Goal: Task Accomplishment & Management: Manage account settings

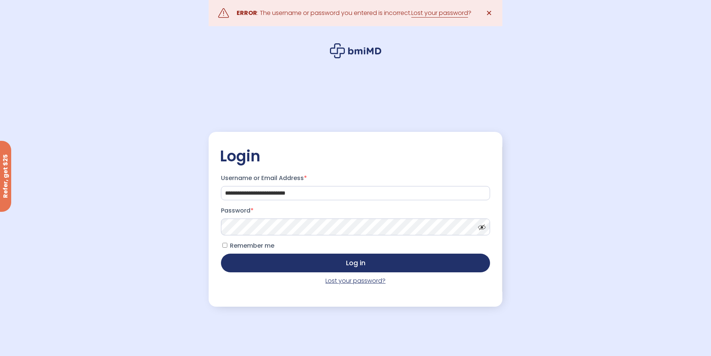
click at [337, 281] on link "Lost your password?" at bounding box center [356, 280] width 60 height 9
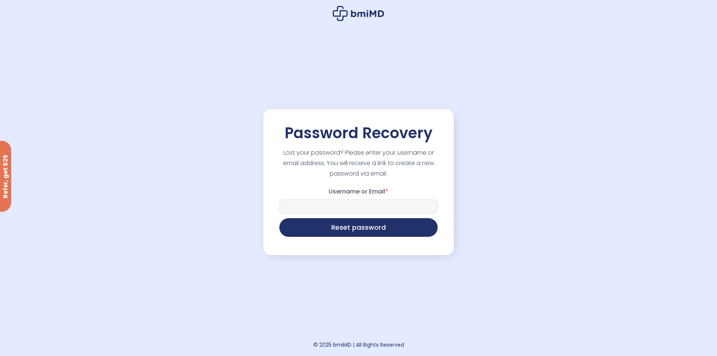
click at [365, 204] on input "Username or Email *" at bounding box center [358, 206] width 158 height 14
type input "**********"
click at [279, 218] on button "Reset password" at bounding box center [358, 227] width 158 height 19
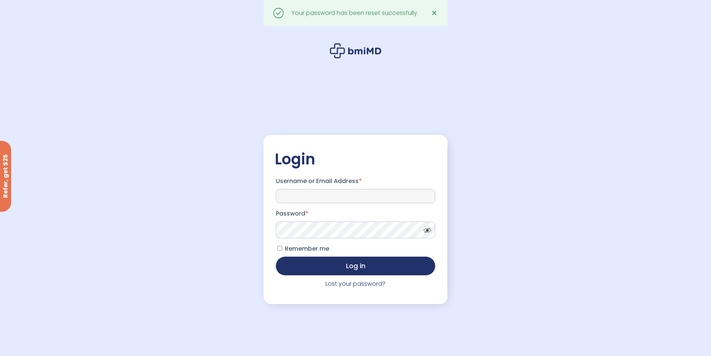
click at [323, 193] on input "Username or Email Address *" at bounding box center [355, 196] width 159 height 14
type input "**********"
click at [276, 257] on button "Log in" at bounding box center [355, 266] width 159 height 19
click at [428, 231] on span at bounding box center [425, 229] width 11 height 6
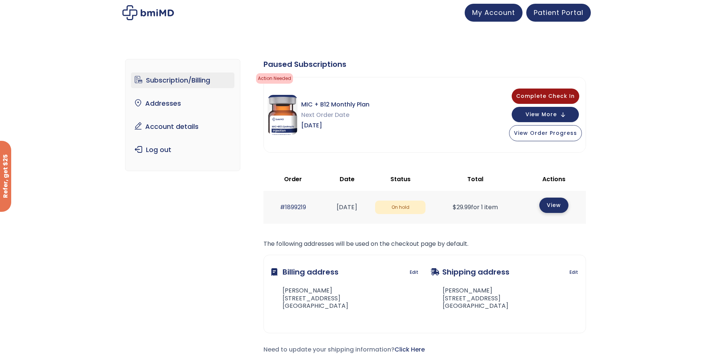
click at [557, 202] on link "View" at bounding box center [554, 205] width 29 height 15
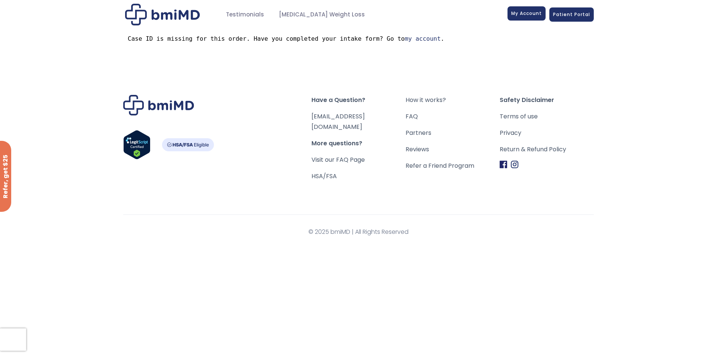
click at [523, 16] on span "My Account" at bounding box center [526, 13] width 31 height 6
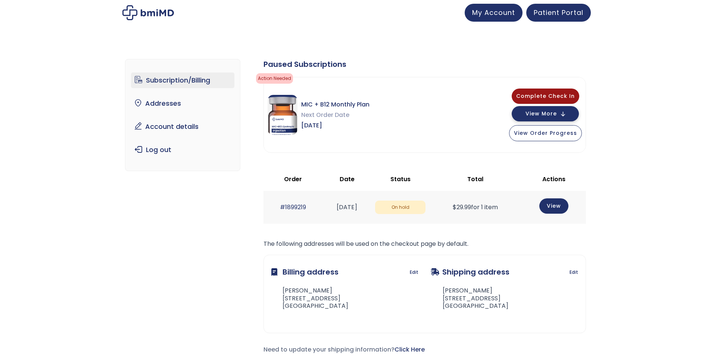
click at [543, 115] on span "View More" at bounding box center [541, 113] width 31 height 5
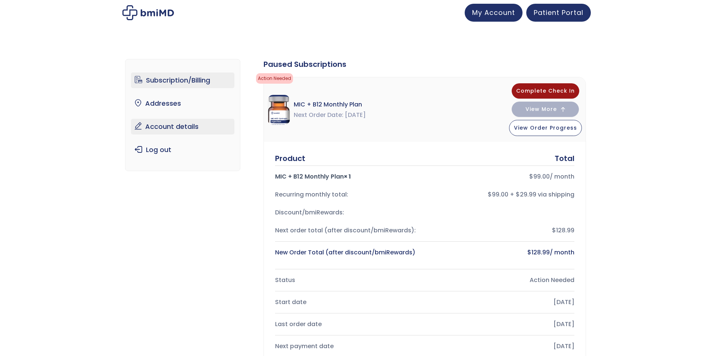
click at [174, 128] on link "Account details" at bounding box center [182, 127] width 103 height 16
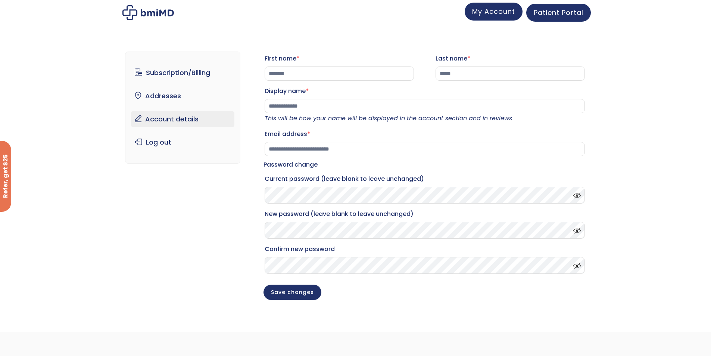
click at [501, 16] on link "My Account" at bounding box center [494, 12] width 58 height 18
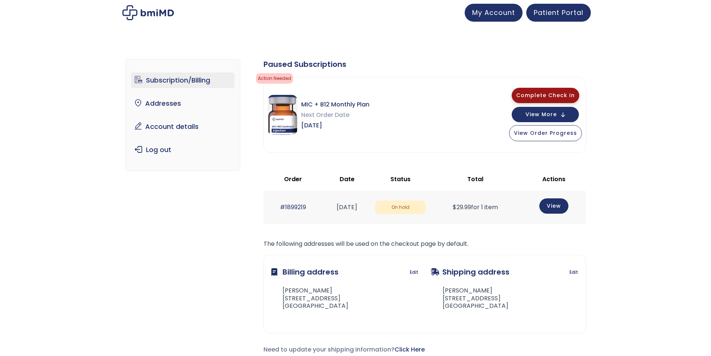
click at [537, 93] on span "Complete Check In" at bounding box center [546, 95] width 59 height 7
